Goal: Check status

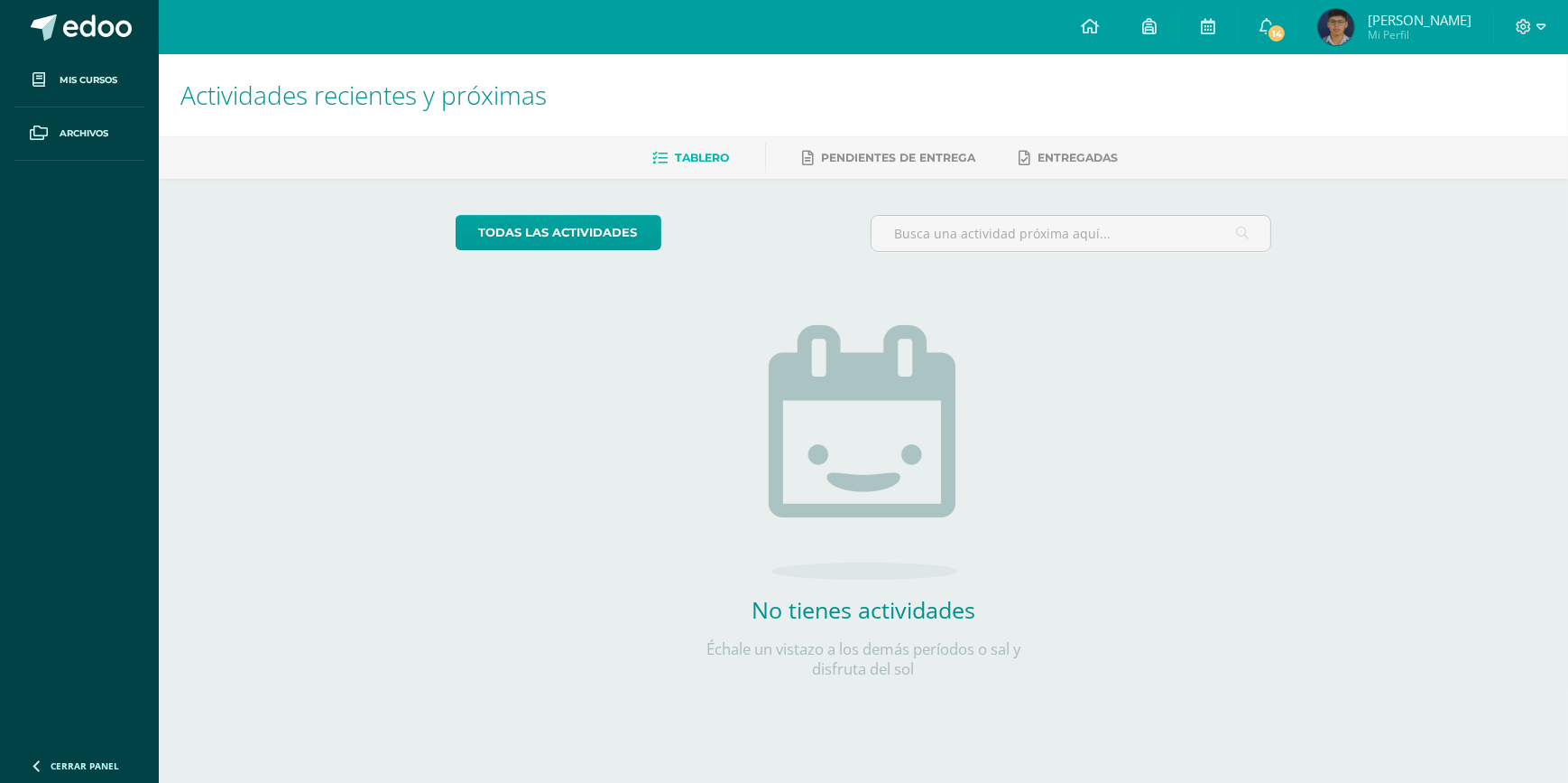
click at [1324, 18] on img at bounding box center [1335, 27] width 36 height 36
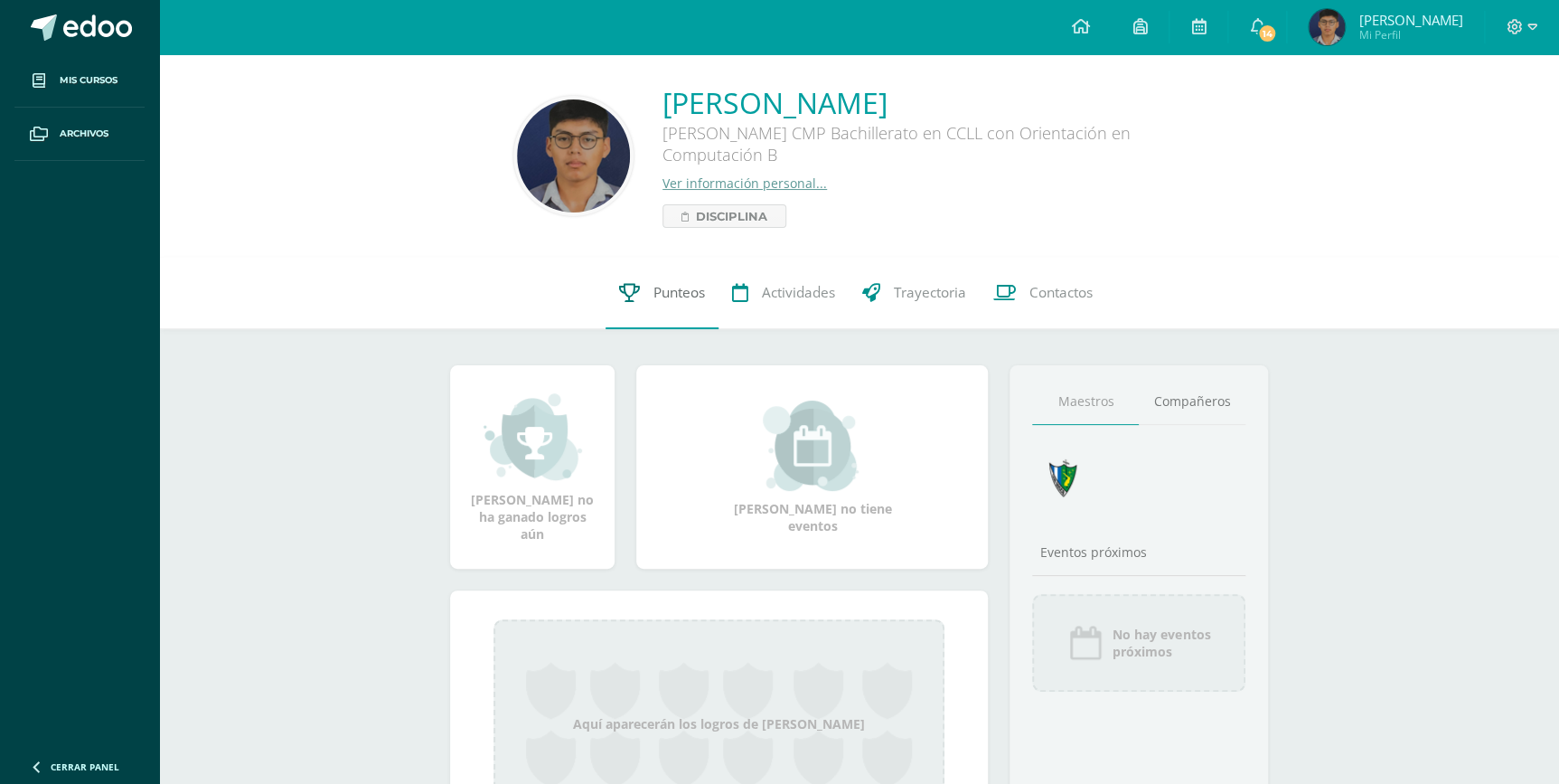
click at [689, 300] on span "Punteos" at bounding box center [679, 292] width 51 height 19
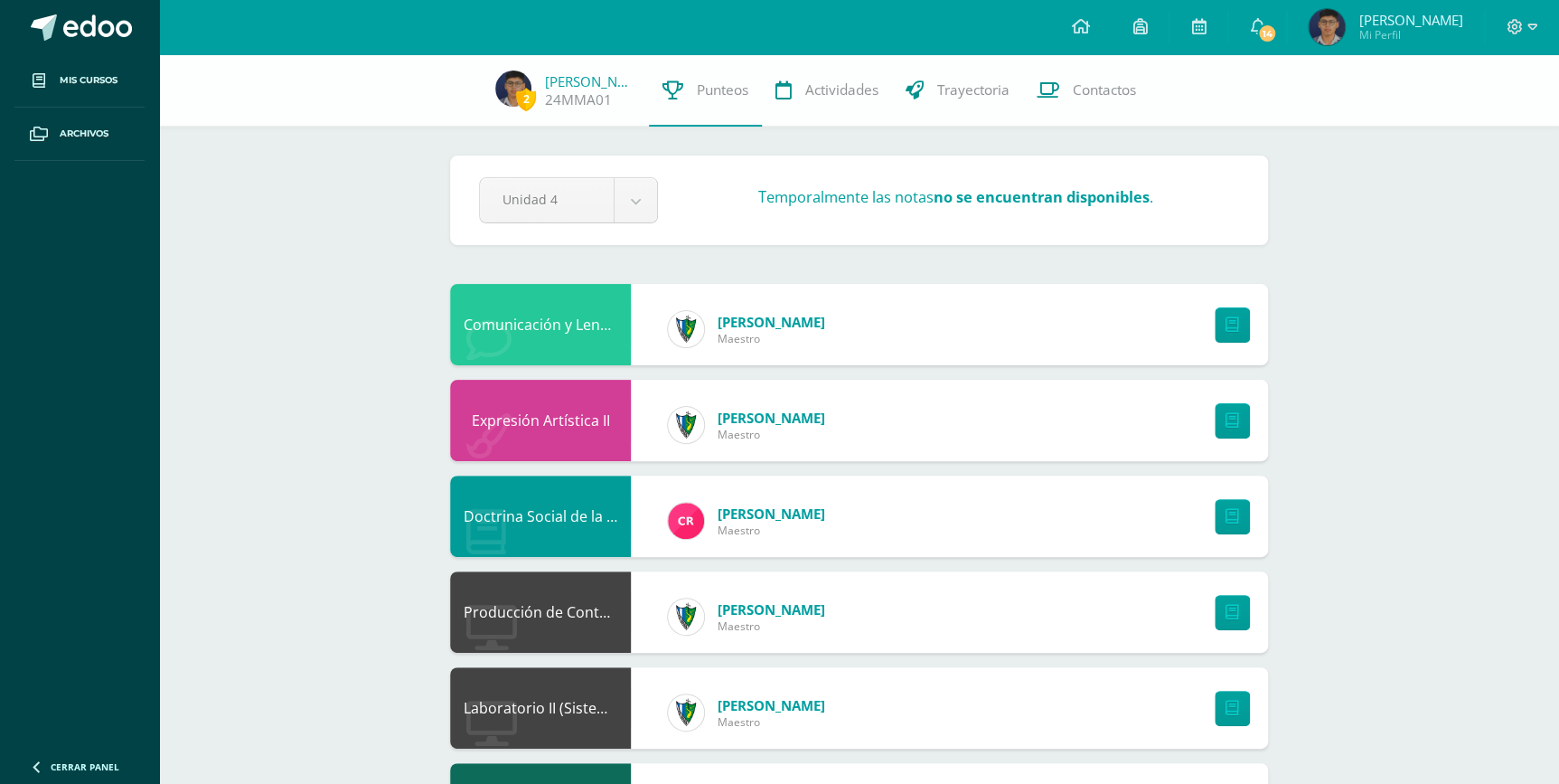
click at [1030, 199] on strong "no se encuentran disponibles" at bounding box center [1041, 197] width 216 height 20
